Goal: Task Accomplishment & Management: Use online tool/utility

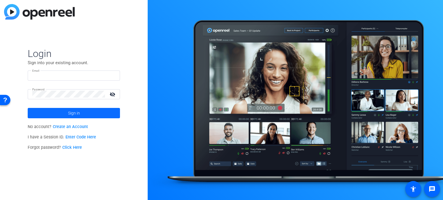
type input "[PERSON_NAME][EMAIL_ADDRESS][PERSON_NAME][DOMAIN_NAME]"
click at [69, 110] on span "Sign in" at bounding box center [74, 113] width 12 height 14
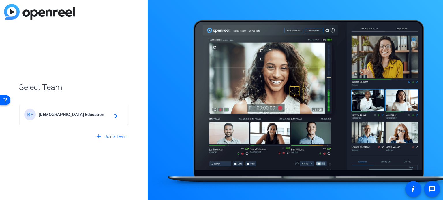
click at [104, 106] on mat-card-content "BE Bisk Education navigate_next" at bounding box center [74, 114] width 108 height 21
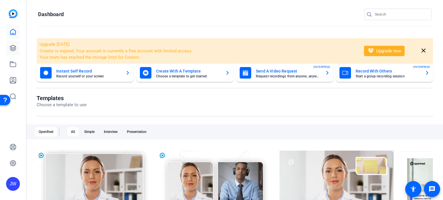
click at [12, 45] on icon at bounding box center [13, 48] width 7 height 7
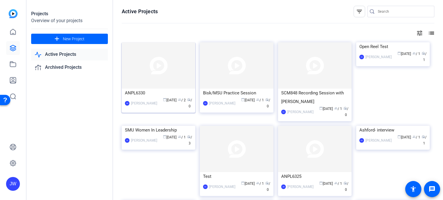
click at [163, 74] on img at bounding box center [158, 65] width 73 height 46
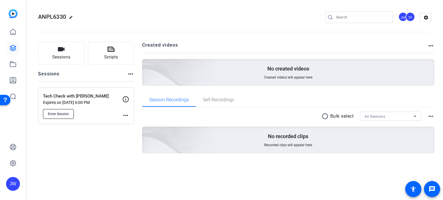
click at [48, 118] on button "Enter Session" at bounding box center [58, 114] width 31 height 10
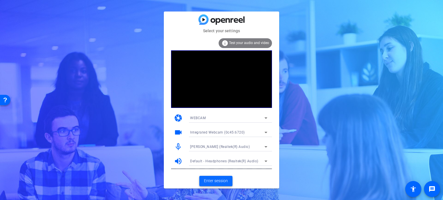
click at [222, 180] on span "Enter session" at bounding box center [216, 181] width 24 height 6
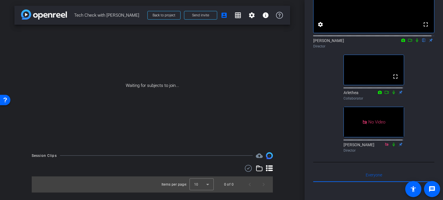
scroll to position [29, 0]
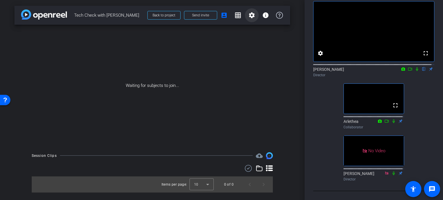
click at [252, 14] on mat-icon "settings" at bounding box center [251, 15] width 7 height 7
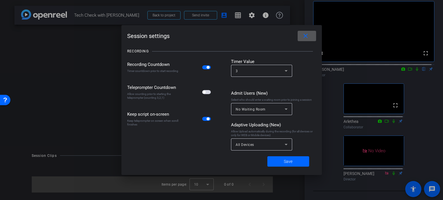
click at [306, 34] on mat-icon "close" at bounding box center [305, 36] width 7 height 7
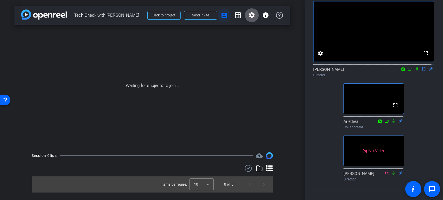
click at [227, 17] on span at bounding box center [224, 15] width 14 height 14
click at [223, 14] on mat-icon "account_box" at bounding box center [223, 15] width 7 height 7
click at [245, 16] on span at bounding box center [252, 15] width 14 height 14
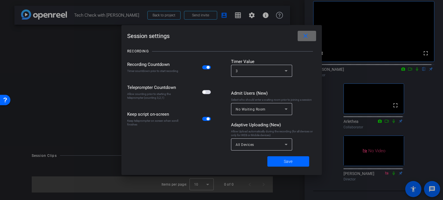
click at [305, 34] on mat-icon "close" at bounding box center [305, 36] width 7 height 7
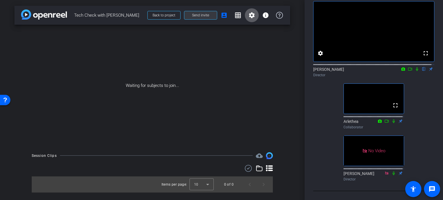
click at [208, 17] on span "Send invite" at bounding box center [200, 15] width 17 height 5
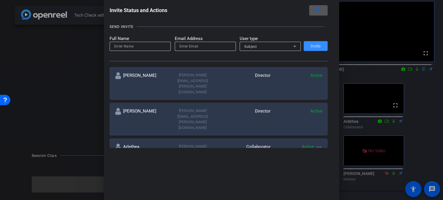
scroll to position [115, 0]
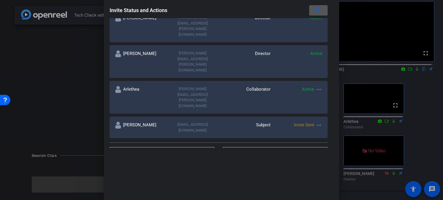
click at [316, 122] on mat-icon "more_horiz" at bounding box center [318, 125] width 7 height 7
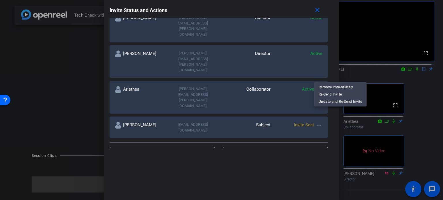
click at [318, 11] on div at bounding box center [221, 100] width 443 height 200
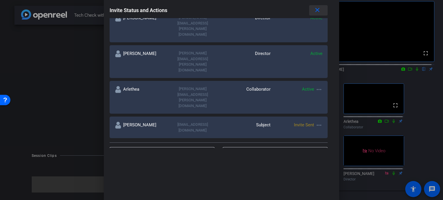
click at [319, 10] on mat-icon "close" at bounding box center [317, 10] width 7 height 7
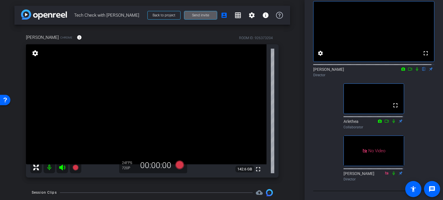
scroll to position [0, 0]
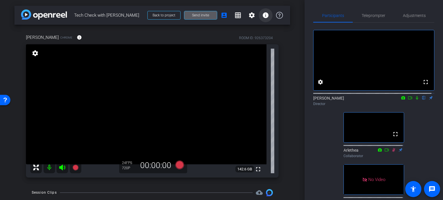
click at [264, 16] on mat-icon "info" at bounding box center [265, 15] width 7 height 7
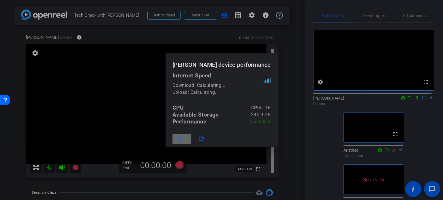
click at [184, 139] on mat-icon "close" at bounding box center [180, 139] width 7 height 7
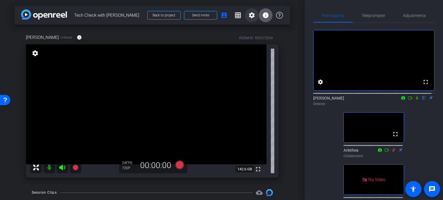
click at [250, 15] on mat-icon "settings" at bounding box center [251, 15] width 7 height 7
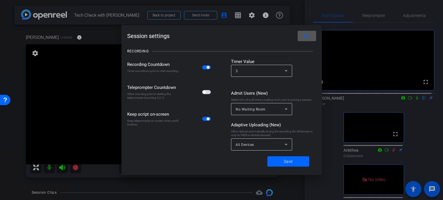
click at [306, 37] on mat-icon "close" at bounding box center [305, 36] width 7 height 7
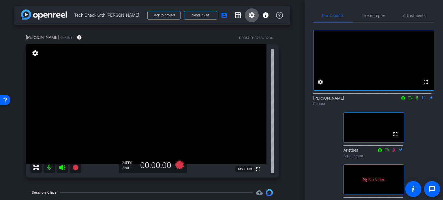
click at [249, 14] on mat-icon "settings" at bounding box center [251, 15] width 7 height 7
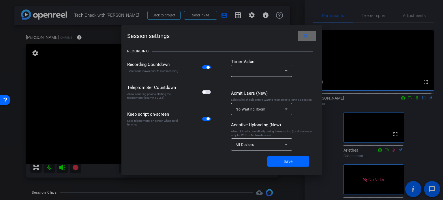
click at [306, 32] on span at bounding box center [306, 36] width 18 height 14
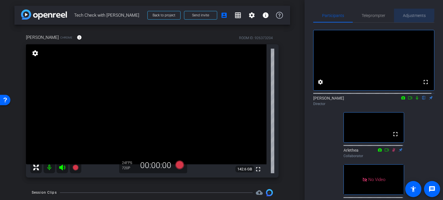
click at [403, 13] on span "Adjustments" at bounding box center [414, 16] width 23 height 14
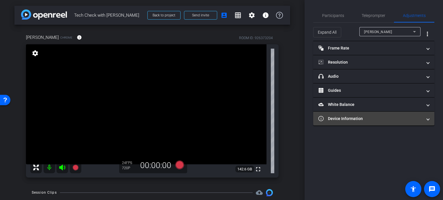
click at [348, 116] on mat-panel-title "Device Information" at bounding box center [370, 119] width 104 height 6
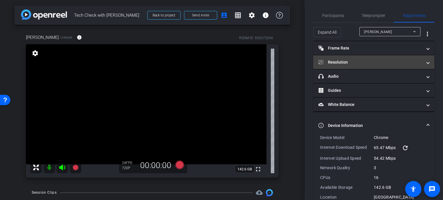
click at [340, 59] on mat-expansion-panel-header "Resolution" at bounding box center [373, 62] width 121 height 14
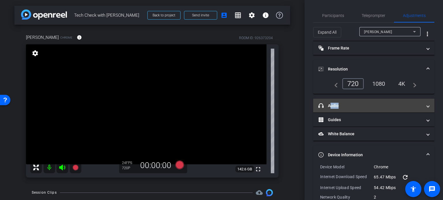
click at [423, 105] on mat-expansion-panel-header "headphone icon Audio" at bounding box center [373, 106] width 121 height 14
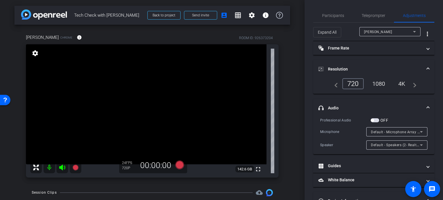
click at [418, 145] on icon at bounding box center [421, 145] width 7 height 7
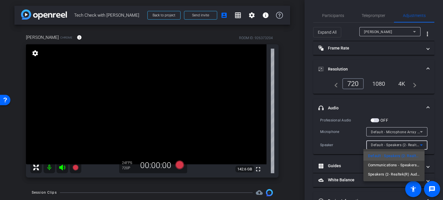
click at [417, 144] on div at bounding box center [221, 100] width 443 height 200
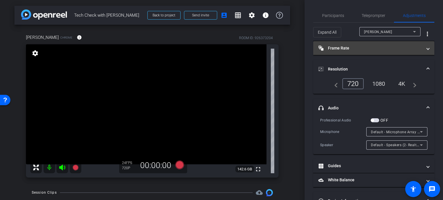
click at [422, 50] on span "Frame Rate Frame Rate" at bounding box center [372, 48] width 108 height 6
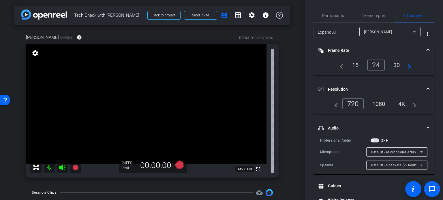
click at [396, 65] on div "30" at bounding box center [396, 65] width 15 height 10
click at [380, 100] on div "1080" at bounding box center [379, 104] width 22 height 10
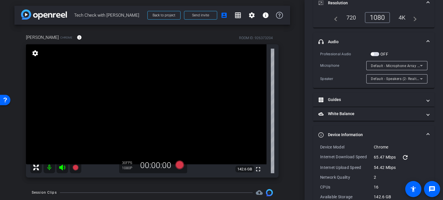
click at [427, 132] on span at bounding box center [428, 135] width 2 height 6
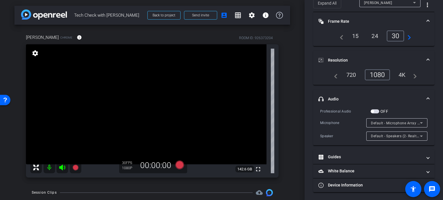
scroll to position [0, 0]
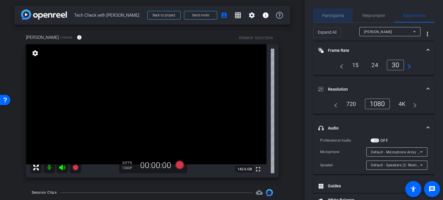
click at [335, 15] on span "Participants" at bounding box center [333, 16] width 22 height 4
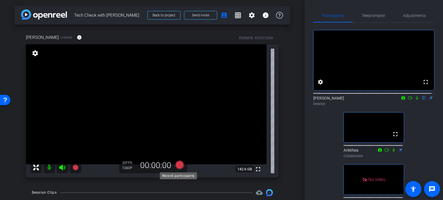
click at [180, 163] on icon at bounding box center [179, 165] width 9 height 9
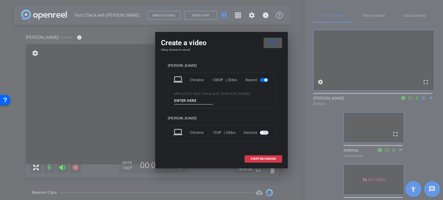
click at [205, 98] on input at bounding box center [193, 100] width 39 height 7
type input "TechCheck1"
click at [266, 158] on span "START RECORDING" at bounding box center [262, 159] width 25 height 3
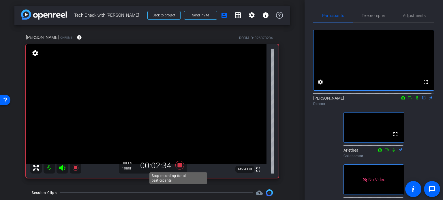
click at [177, 165] on icon at bounding box center [179, 165] width 9 height 9
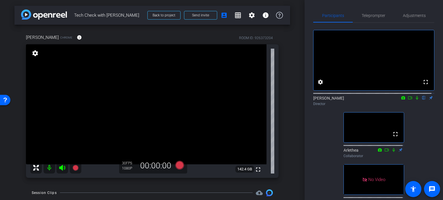
scroll to position [42, 0]
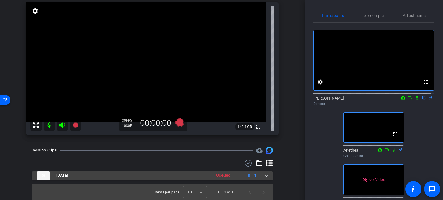
click at [265, 177] on mat-expansion-panel-header "[DATE] Queued 1" at bounding box center [152, 175] width 241 height 9
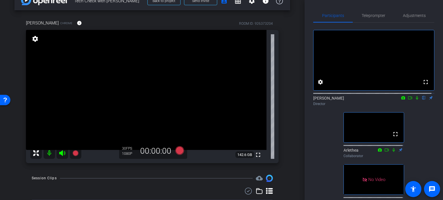
scroll to position [72, 0]
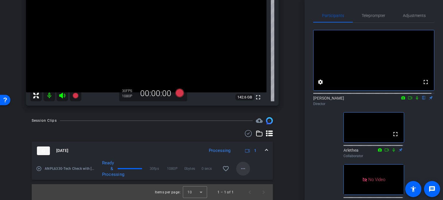
click at [240, 171] on mat-icon "more_horiz" at bounding box center [243, 168] width 7 height 7
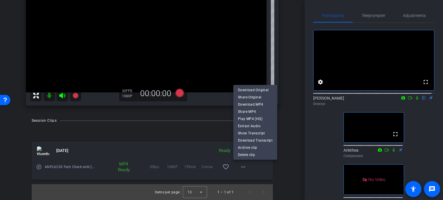
click at [203, 128] on div at bounding box center [221, 100] width 443 height 200
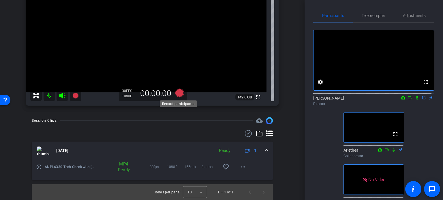
click at [181, 95] on icon at bounding box center [179, 93] width 9 height 9
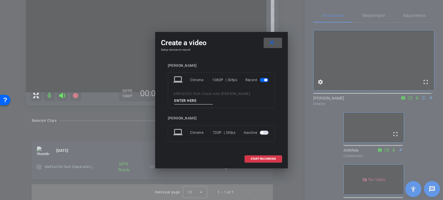
click at [192, 100] on input at bounding box center [193, 100] width 39 height 7
type input "asd"
click at [276, 161] on span at bounding box center [263, 159] width 37 height 14
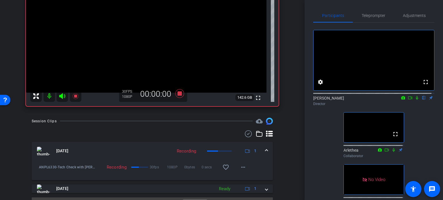
scroll to position [85, 0]
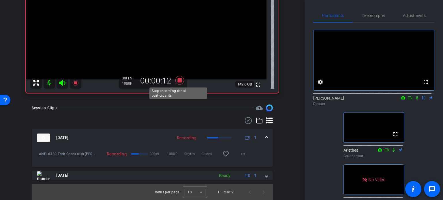
click at [178, 77] on icon at bounding box center [180, 80] width 14 height 10
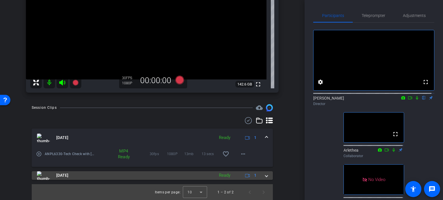
click at [266, 176] on mat-expansion-panel-header "[DATE] Ready 1" at bounding box center [152, 175] width 241 height 9
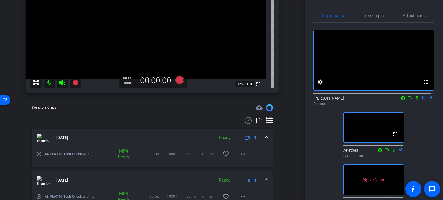
scroll to position [114, 0]
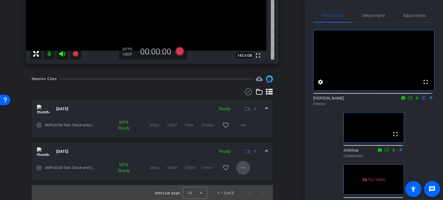
click at [240, 168] on mat-icon "more_horiz" at bounding box center [243, 168] width 7 height 7
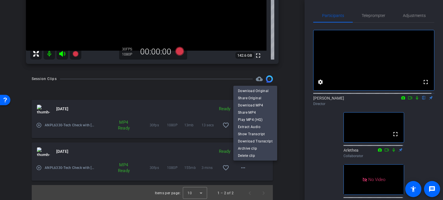
click at [284, 71] on div at bounding box center [221, 100] width 443 height 200
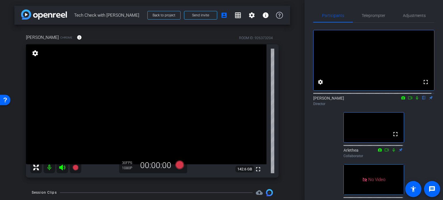
scroll to position [86, 0]
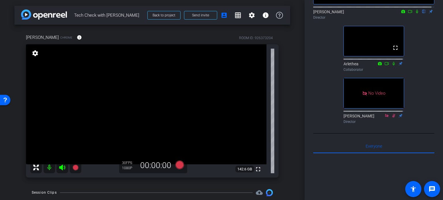
drag, startPoint x: 301, startPoint y: 47, endPoint x: 302, endPoint y: 65, distance: 18.2
click at [302, 65] on div "arrow_back Tech Check with [PERSON_NAME] Back to project Send invite account_bo…" at bounding box center [152, 100] width 304 height 200
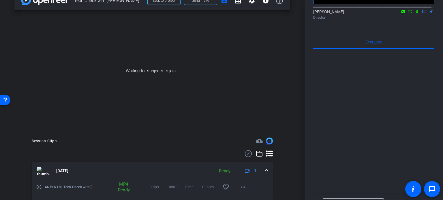
scroll to position [2, 0]
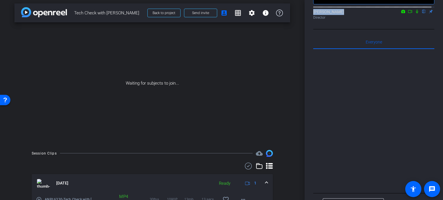
drag, startPoint x: 304, startPoint y: 21, endPoint x: 304, endPoint y: 8, distance: 13.0
click at [304, 8] on div "Participants Teleprompter Adjustments fullscreen settings [PERSON_NAME] flip Di…" at bounding box center [373, 100] width 138 height 200
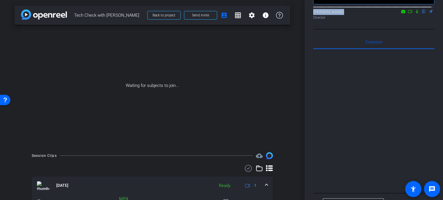
scroll to position [78, 0]
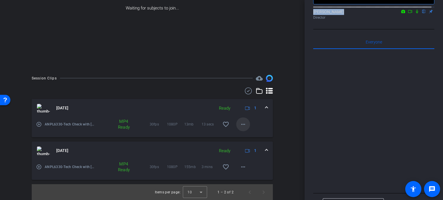
click at [242, 125] on mat-icon "more_horiz" at bounding box center [243, 124] width 7 height 7
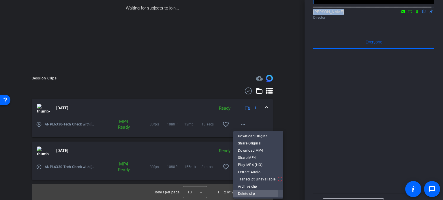
click at [254, 195] on span "Delete clip" at bounding box center [258, 194] width 41 height 7
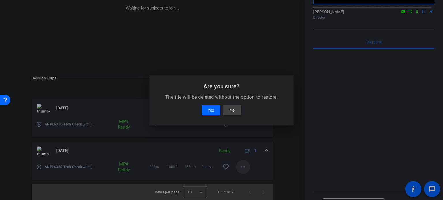
click at [240, 166] on div at bounding box center [221, 100] width 443 height 200
click at [213, 106] on span at bounding box center [210, 110] width 18 height 14
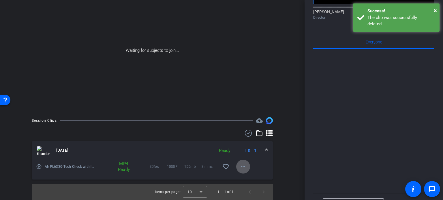
scroll to position [35, 0]
click at [241, 168] on mat-icon "more_horiz" at bounding box center [243, 167] width 7 height 7
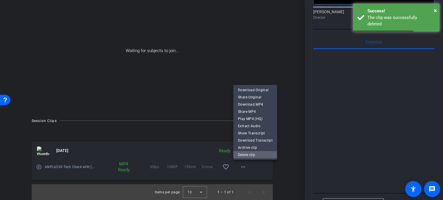
click at [245, 154] on span "Delete clip" at bounding box center [255, 155] width 35 height 7
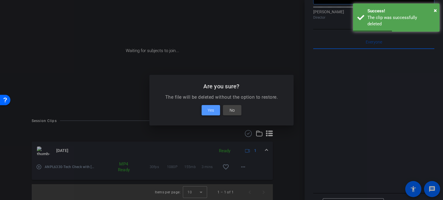
click at [205, 110] on span at bounding box center [210, 110] width 18 height 14
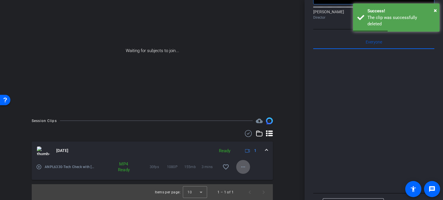
scroll to position [0, 0]
